Goal: Task Accomplishment & Management: Manage account settings

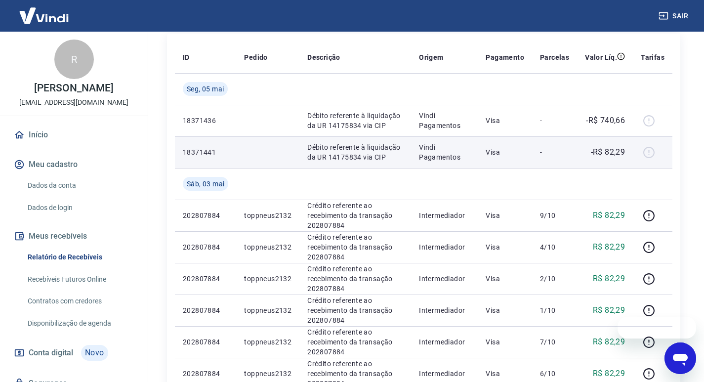
scroll to position [80, 0]
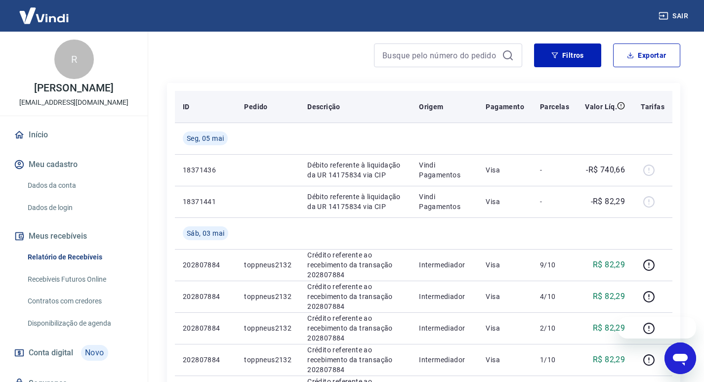
click at [554, 105] on p "Parcelas" at bounding box center [554, 107] width 29 height 10
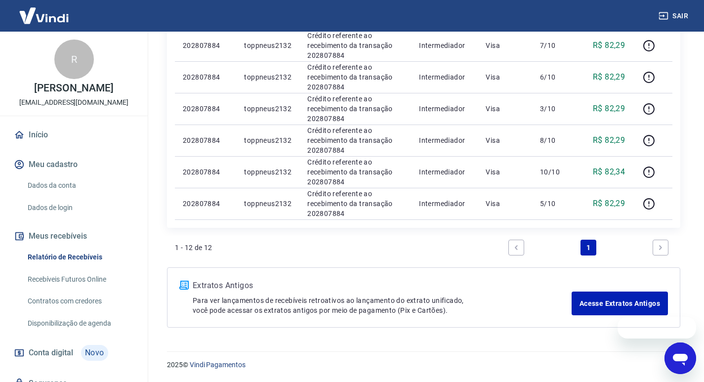
scroll to position [42, 0]
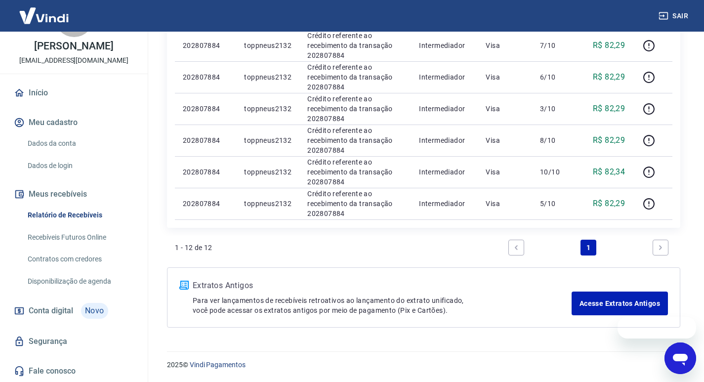
click at [85, 240] on link "Recebíveis Futuros Online" at bounding box center [80, 237] width 112 height 20
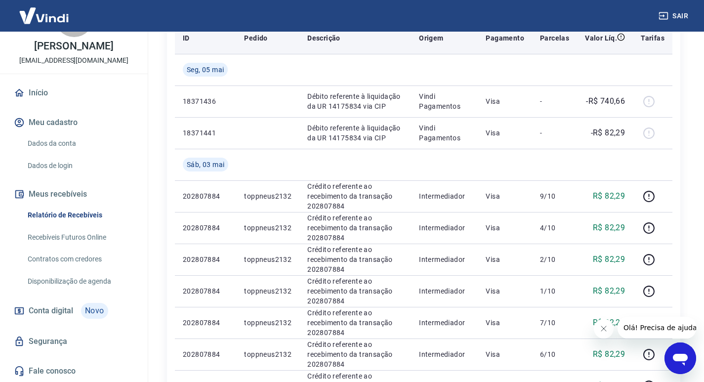
scroll to position [198, 0]
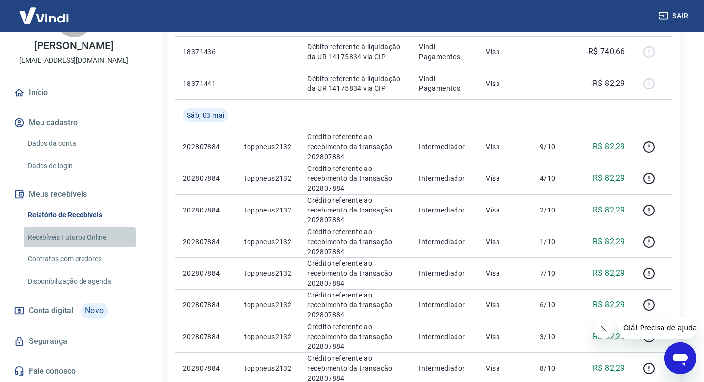
click at [98, 236] on link "Recebíveis Futuros Online" at bounding box center [80, 237] width 112 height 20
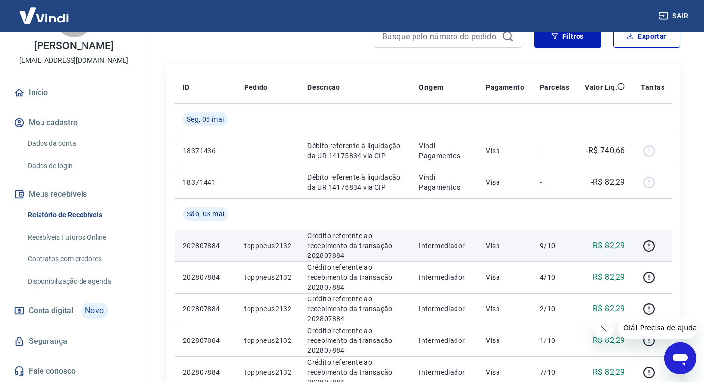
scroll to position [49, 0]
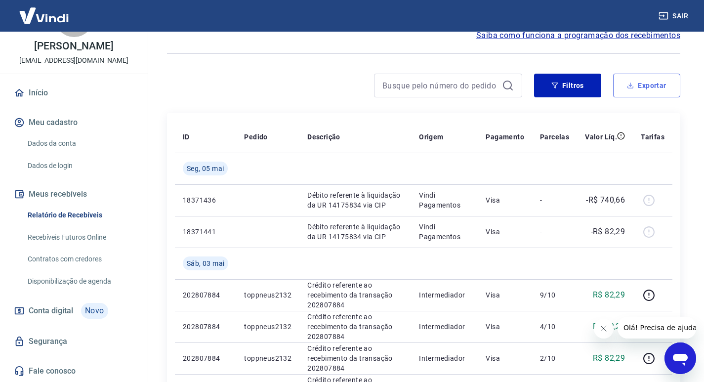
click at [648, 84] on button "Exportar" at bounding box center [646, 86] width 67 height 24
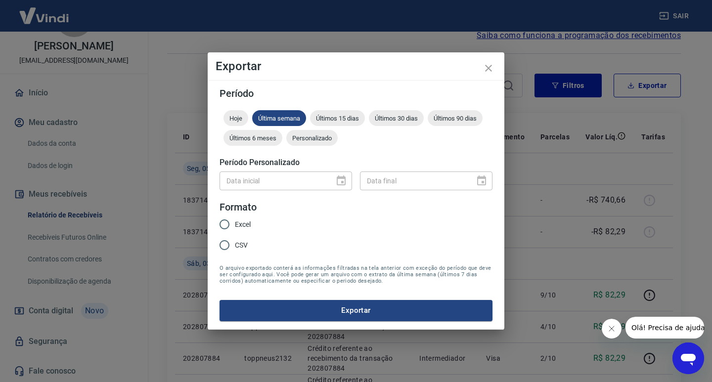
click at [222, 246] on input "CSV" at bounding box center [224, 245] width 21 height 21
radio input "true"
click at [344, 314] on button "Exportar" at bounding box center [355, 310] width 273 height 21
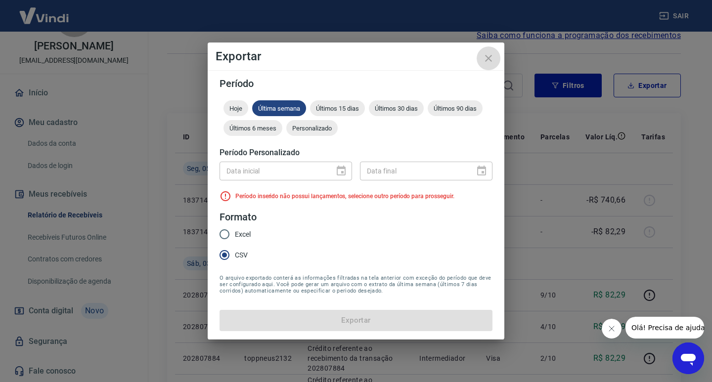
click at [485, 61] on icon "close" at bounding box center [488, 58] width 12 height 12
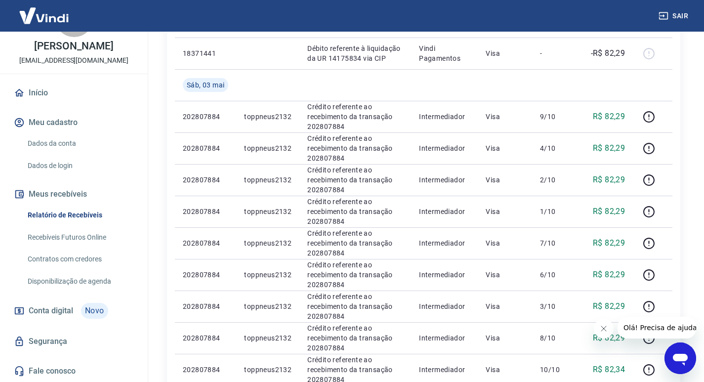
scroll to position [178, 0]
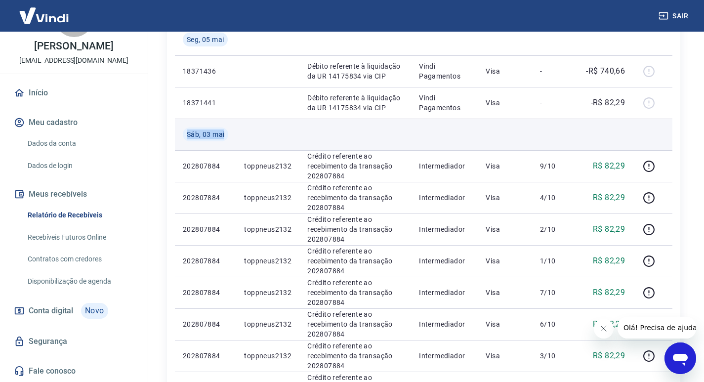
drag, startPoint x: 188, startPoint y: 133, endPoint x: 258, endPoint y: 133, distance: 69.7
click at [258, 133] on tr "Sáb, 03 mai" at bounding box center [424, 135] width 498 height 32
click at [258, 133] on td at bounding box center [267, 135] width 63 height 32
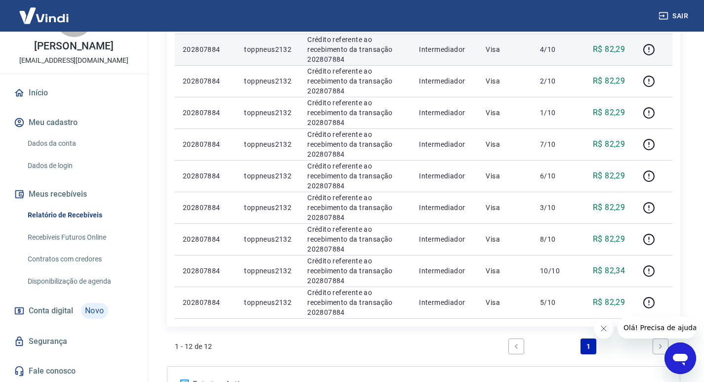
scroll to position [376, 0]
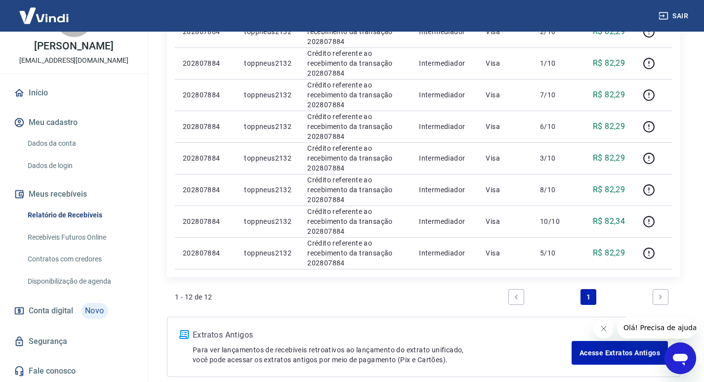
click at [665, 297] on link "Next page" at bounding box center [661, 297] width 16 height 16
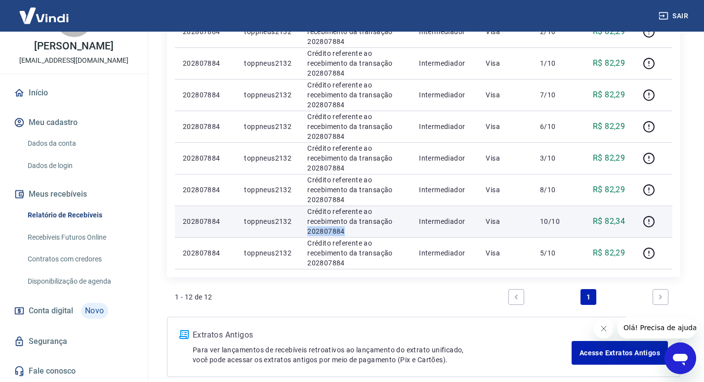
drag, startPoint x: 307, startPoint y: 230, endPoint x: 398, endPoint y: 230, distance: 91.4
click at [398, 230] on p "Crédito referente ao recebimento da transação 202807884" at bounding box center [355, 222] width 96 height 30
copy p "202807884"
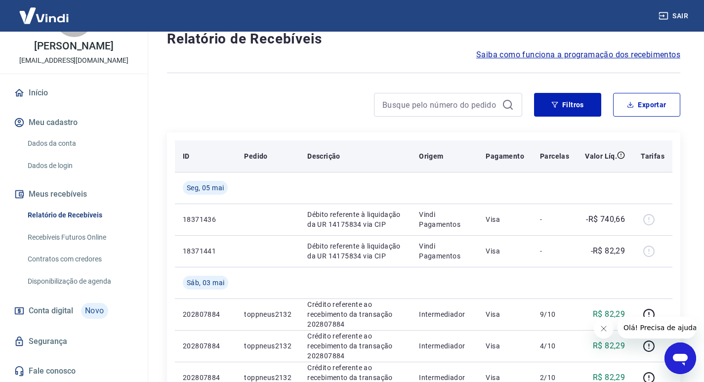
scroll to position [0, 0]
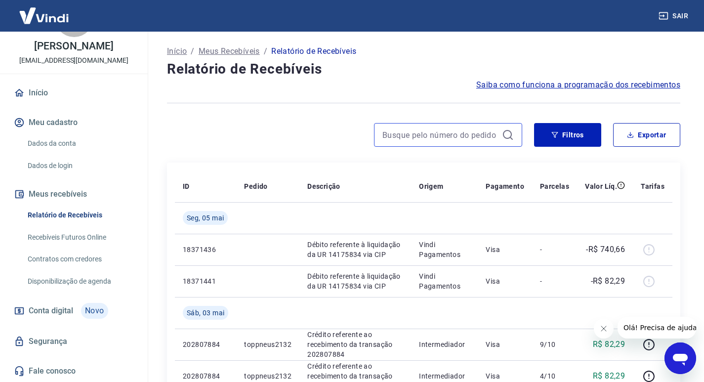
click at [447, 136] on input at bounding box center [441, 135] width 116 height 15
paste input "202807884"
type input "202807884"
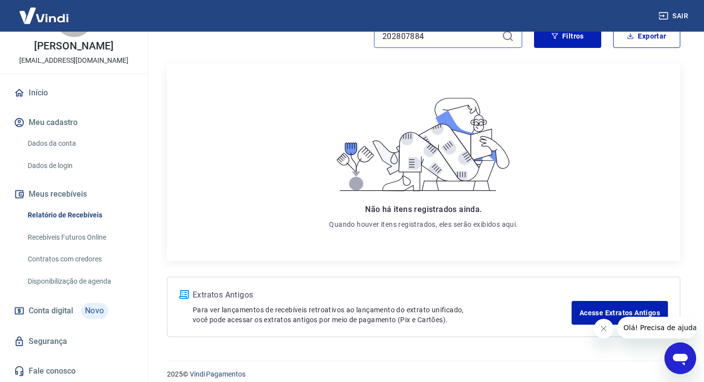
scroll to position [109, 0]
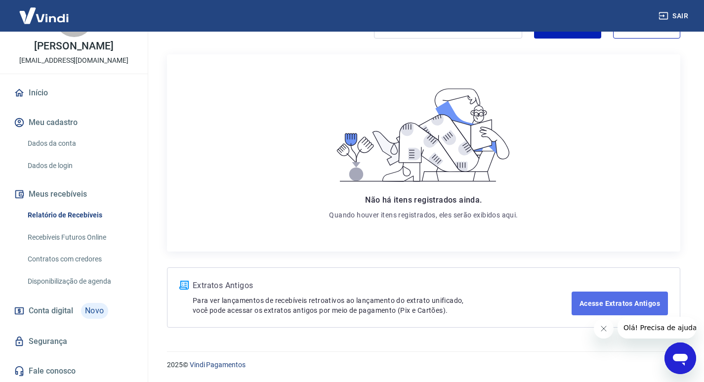
click at [597, 303] on link "Acesse Extratos Antigos" at bounding box center [620, 304] width 96 height 24
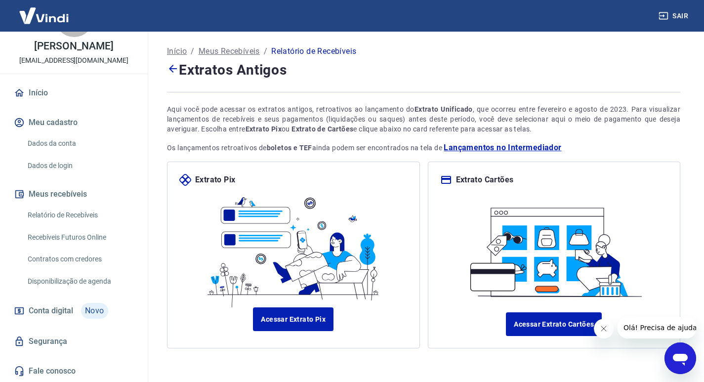
scroll to position [36, 0]
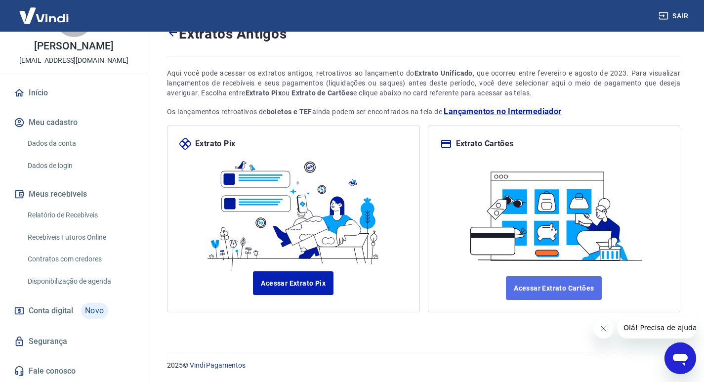
click at [515, 279] on link "Acessar Extrato Cartões" at bounding box center [554, 288] width 96 height 24
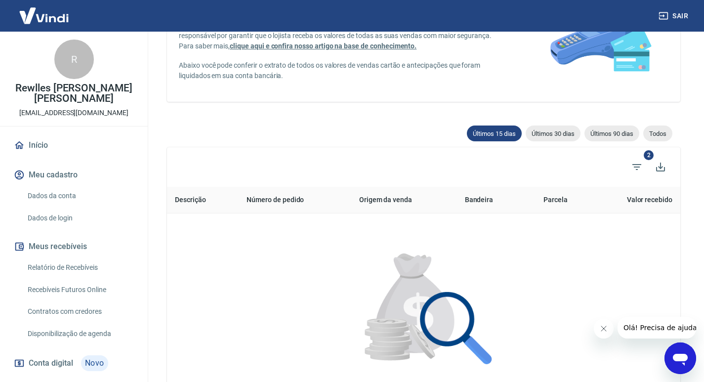
scroll to position [59, 0]
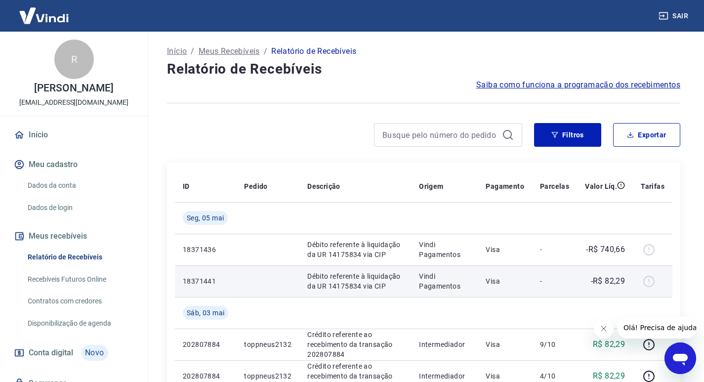
click at [645, 281] on div at bounding box center [653, 281] width 24 height 16
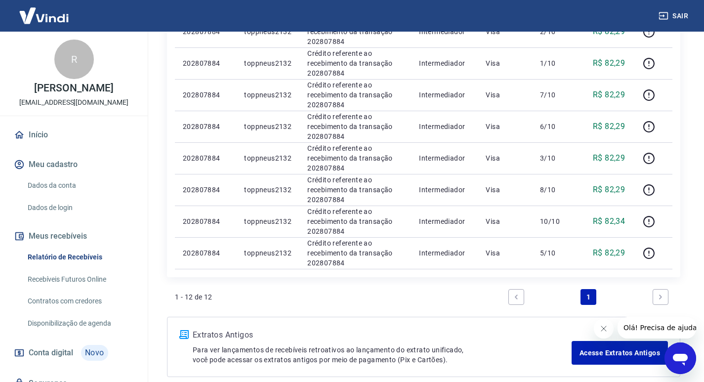
scroll to position [426, 0]
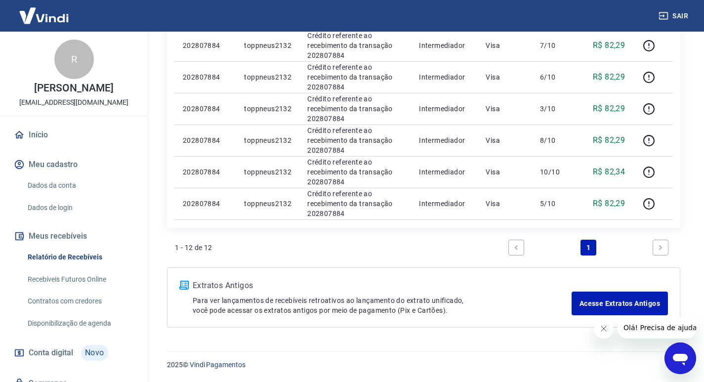
click at [183, 284] on img at bounding box center [183, 285] width 9 height 9
click at [309, 293] on div "Extratos Antigos Para ver lançamentos de recebíveis retroativos ao lançamento d…" at bounding box center [382, 298] width 379 height 36
click at [611, 296] on link "Acesse Extratos Antigos" at bounding box center [620, 304] width 96 height 24
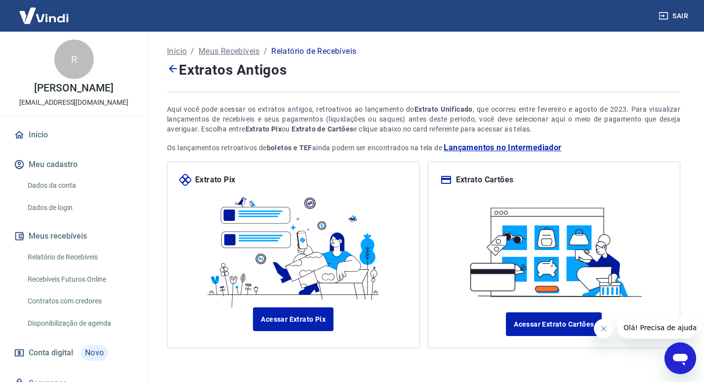
scroll to position [36, 0]
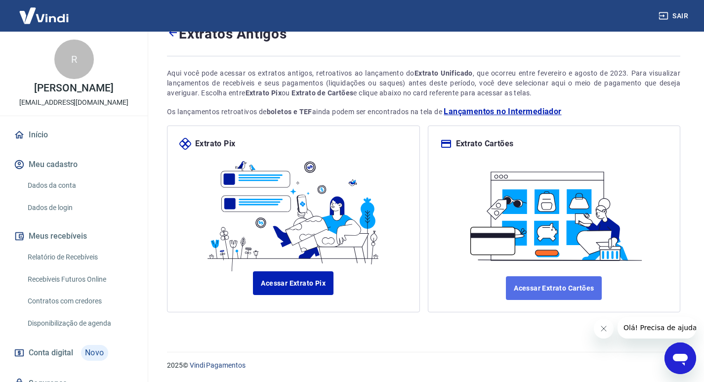
click at [529, 283] on link "Acessar Extrato Cartões" at bounding box center [554, 288] width 96 height 24
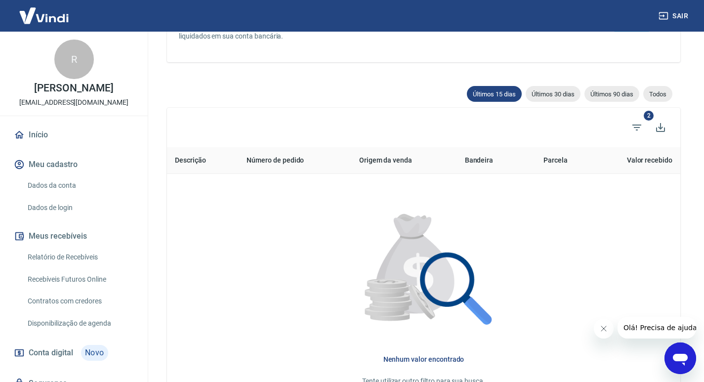
scroll to position [198, 0]
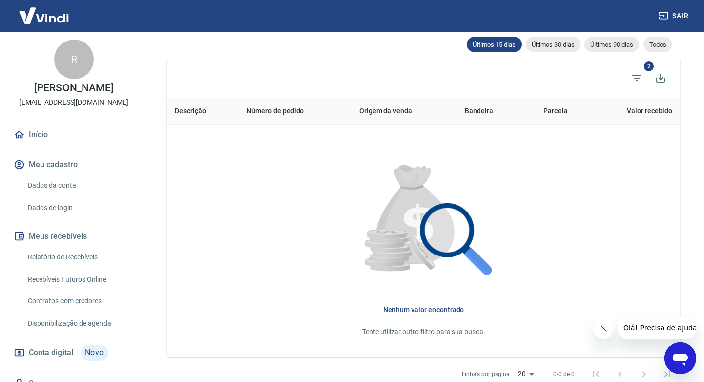
click at [481, 111] on th "Bandeira" at bounding box center [491, 111] width 68 height 27
click at [652, 44] on span "Todos" at bounding box center [658, 44] width 29 height 7
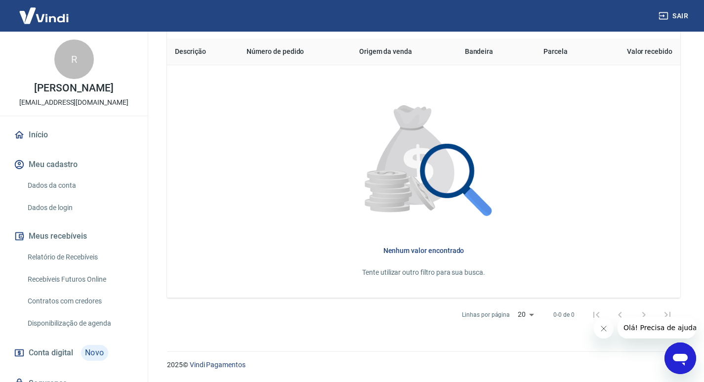
scroll to position [208, 0]
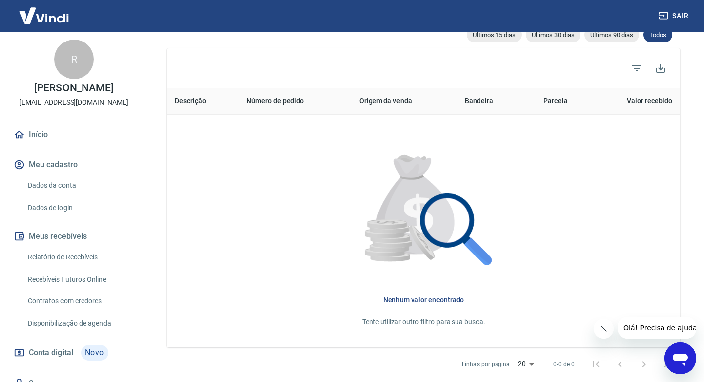
click at [185, 100] on th "Descrição" at bounding box center [203, 101] width 72 height 27
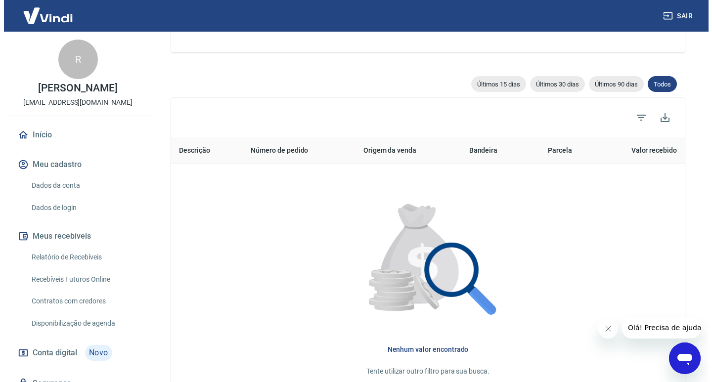
scroll to position [59, 0]
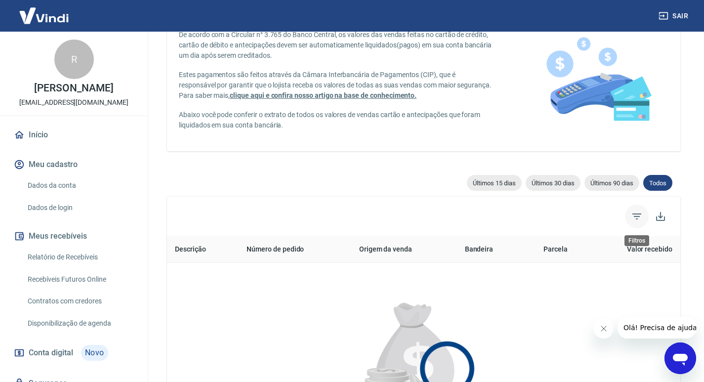
click at [633, 216] on icon "Filtros" at bounding box center [637, 217] width 12 height 12
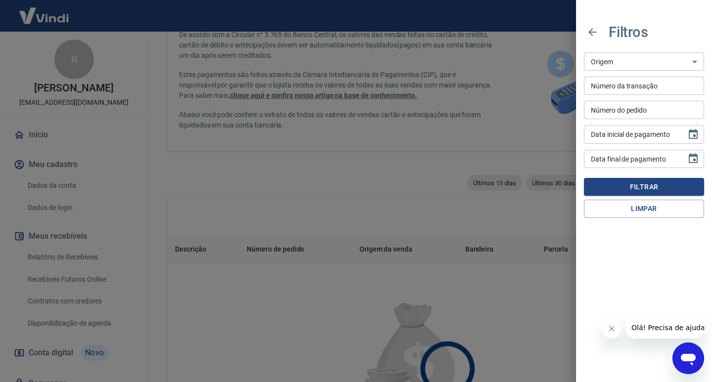
click at [682, 56] on select "Maquininha Intermediador" at bounding box center [644, 61] width 120 height 18
select select "intermediador"
click at [584, 52] on select "Maquininha Intermediador" at bounding box center [644, 61] width 120 height 18
click at [674, 83] on input "Número da transação" at bounding box center [644, 86] width 120 height 18
click at [682, 61] on select "Maquininha Intermediador" at bounding box center [644, 61] width 120 height 18
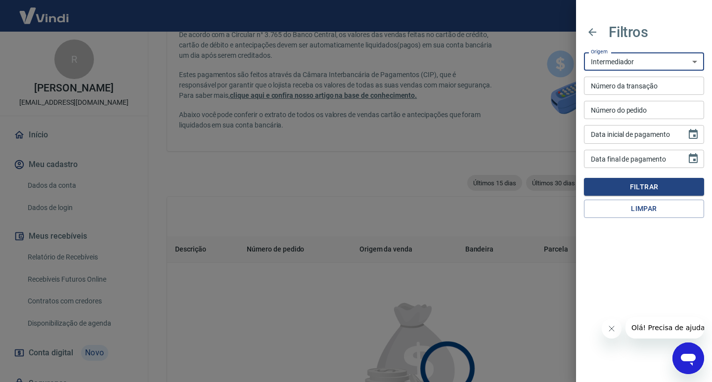
click at [682, 61] on select "Maquininha Intermediador" at bounding box center [644, 61] width 120 height 18
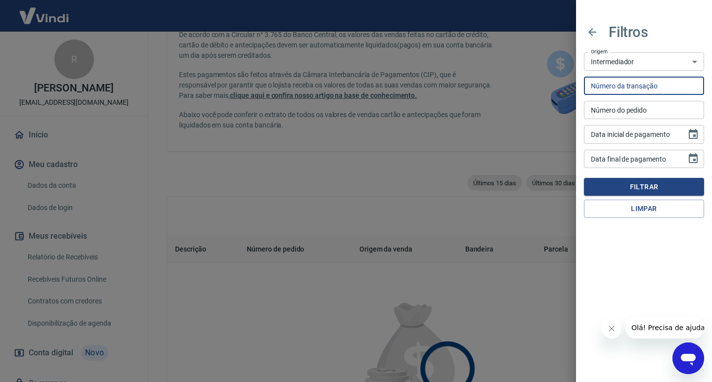
click at [617, 87] on input "Número da transação" at bounding box center [644, 86] width 120 height 18
paste input "202807884"
type input "202807884"
click at [651, 107] on input "Número do pedido" at bounding box center [644, 110] width 120 height 18
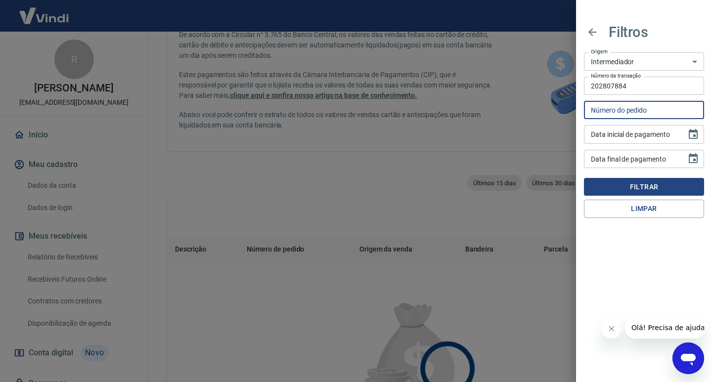
click at [651, 185] on button "Filtrar" at bounding box center [644, 187] width 120 height 18
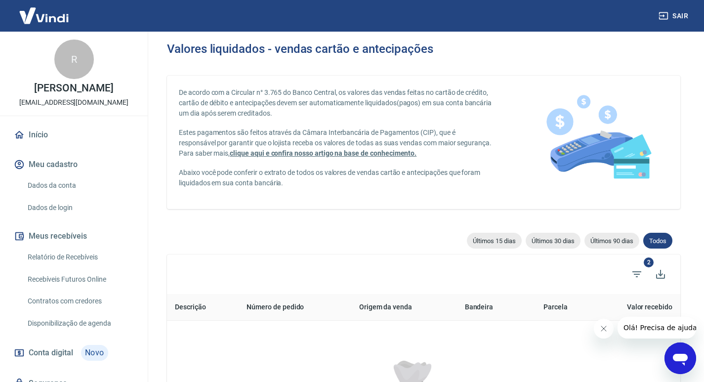
scroll to position [59, 0]
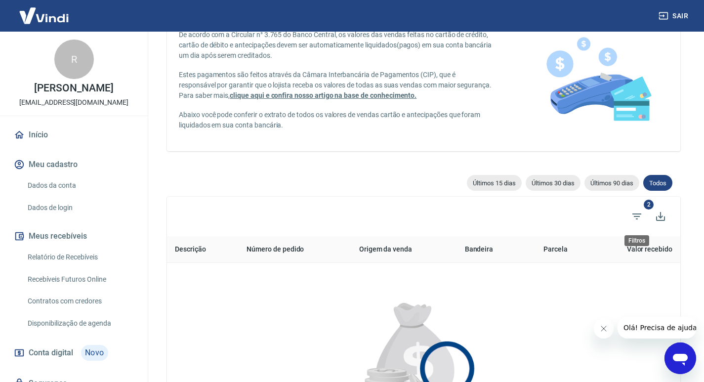
click at [650, 206] on span "2" at bounding box center [649, 205] width 10 height 10
click at [648, 200] on span "2" at bounding box center [649, 205] width 10 height 10
click at [648, 204] on span "2" at bounding box center [649, 205] width 10 height 10
click at [657, 220] on icon "Baixar listagem" at bounding box center [660, 216] width 9 height 9
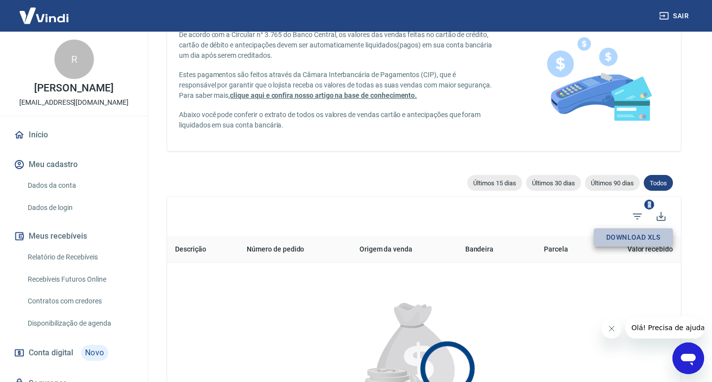
click at [631, 240] on button "Download XLS" at bounding box center [633, 237] width 79 height 18
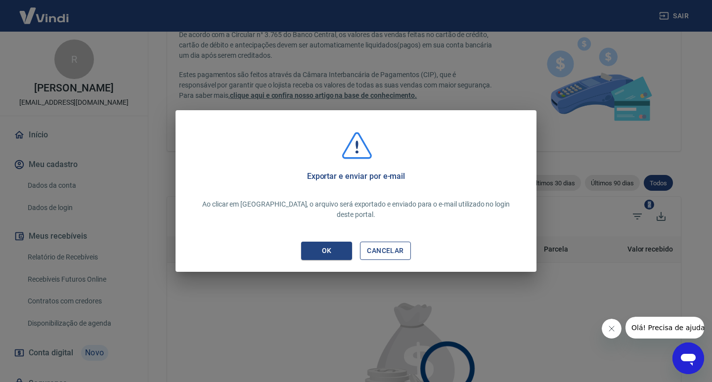
click at [390, 247] on button "CANCELAR" at bounding box center [385, 251] width 51 height 18
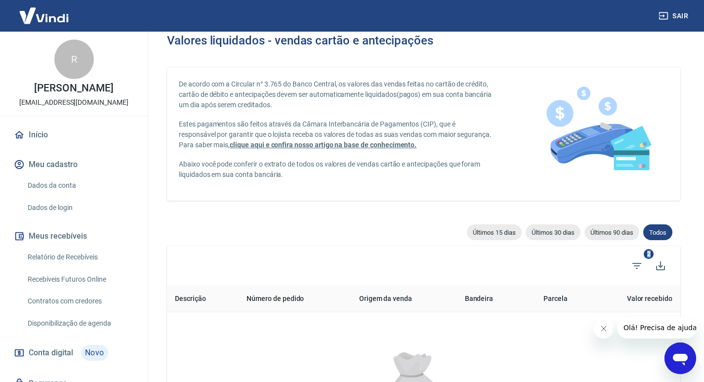
scroll to position [0, 0]
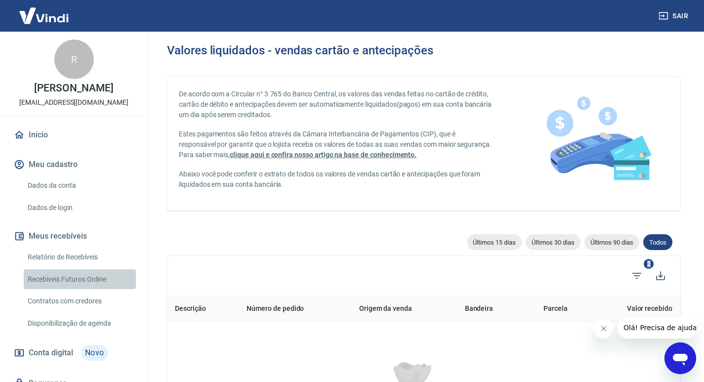
click at [108, 278] on link "Recebíveis Futuros Online" at bounding box center [80, 279] width 112 height 20
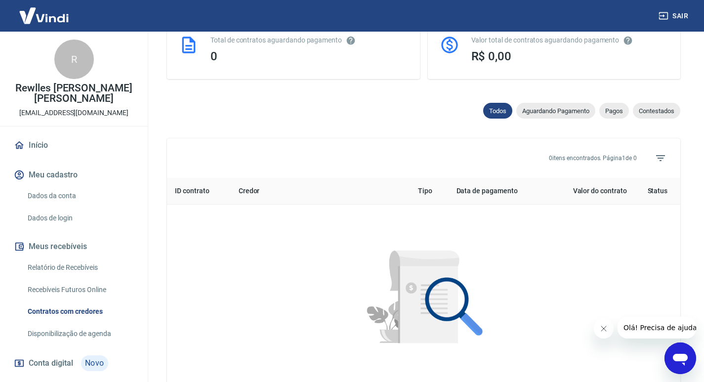
scroll to position [171, 0]
